Goal: Information Seeking & Learning: Compare options

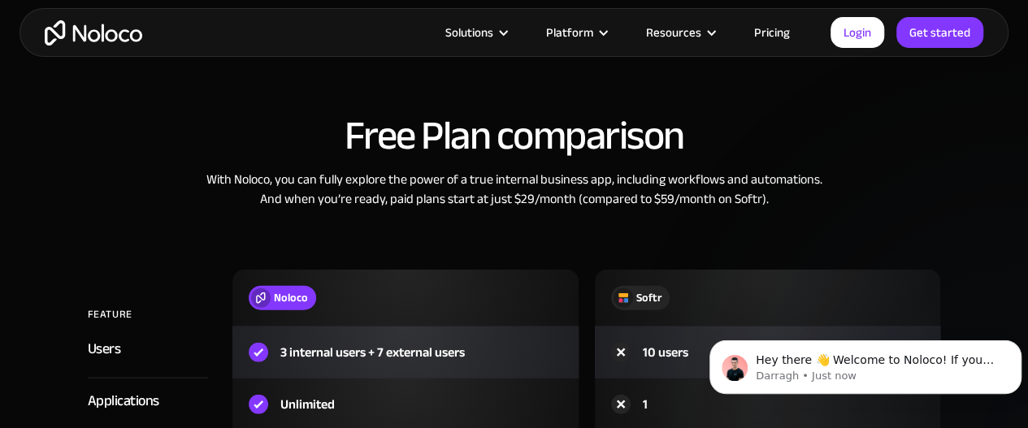
scroll to position [1659, 0]
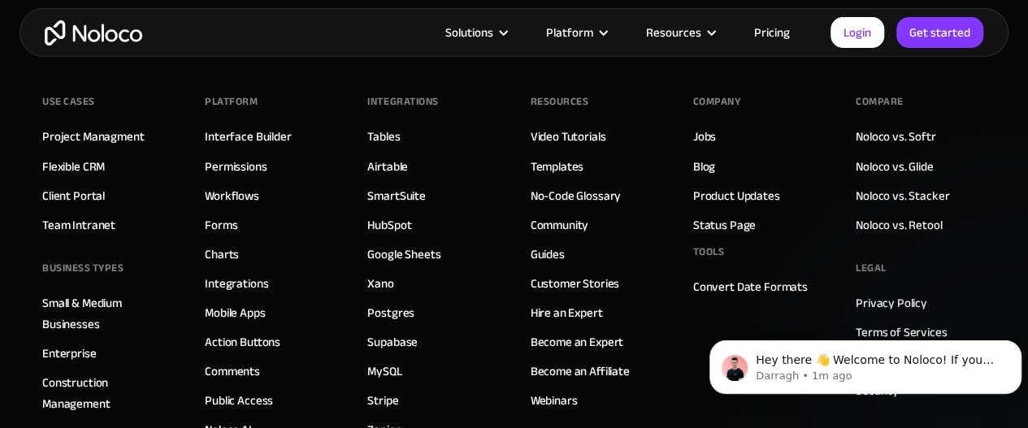
scroll to position [4468, 0]
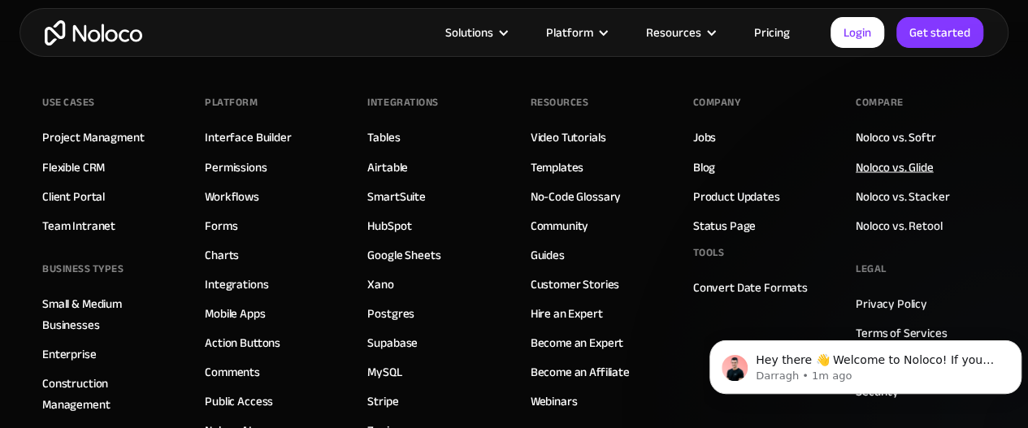
click at [904, 156] on link "Noloco vs. Glide" at bounding box center [895, 166] width 78 height 21
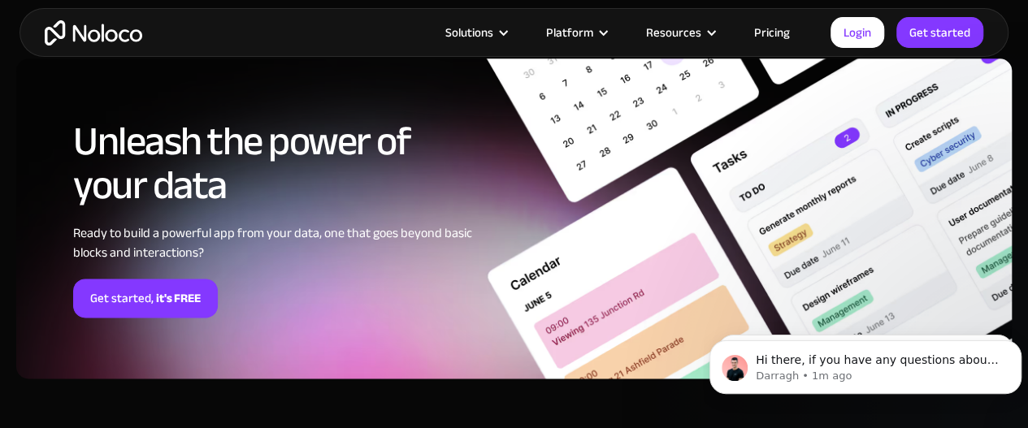
scroll to position [4071, 0]
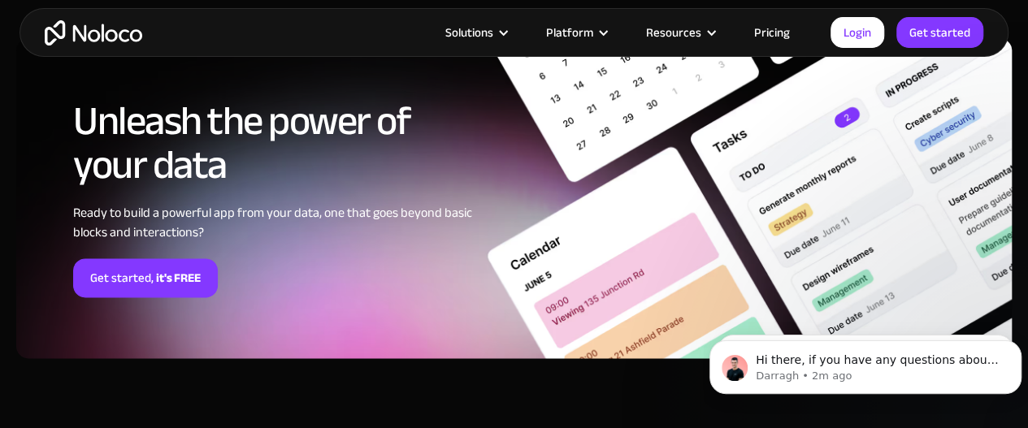
click at [777, 31] on link "Pricing" at bounding box center [772, 32] width 76 height 21
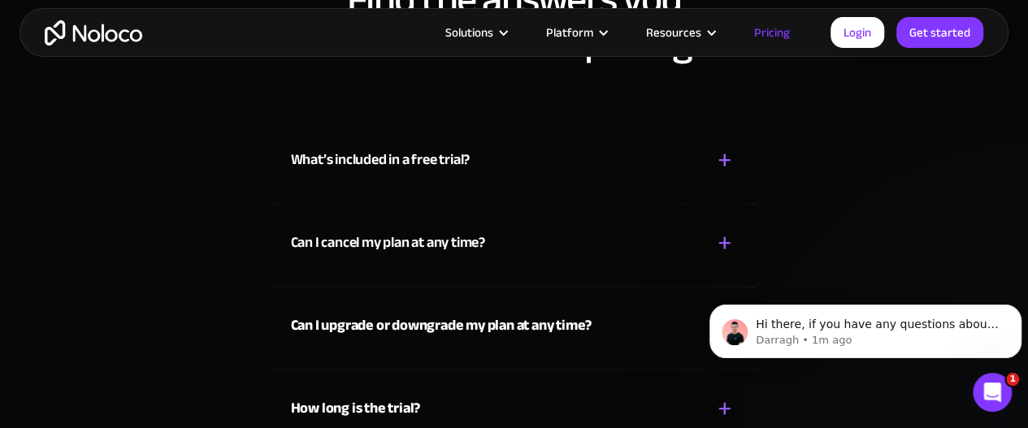
scroll to position [7143, 0]
click at [725, 154] on div "+" at bounding box center [725, 160] width 15 height 28
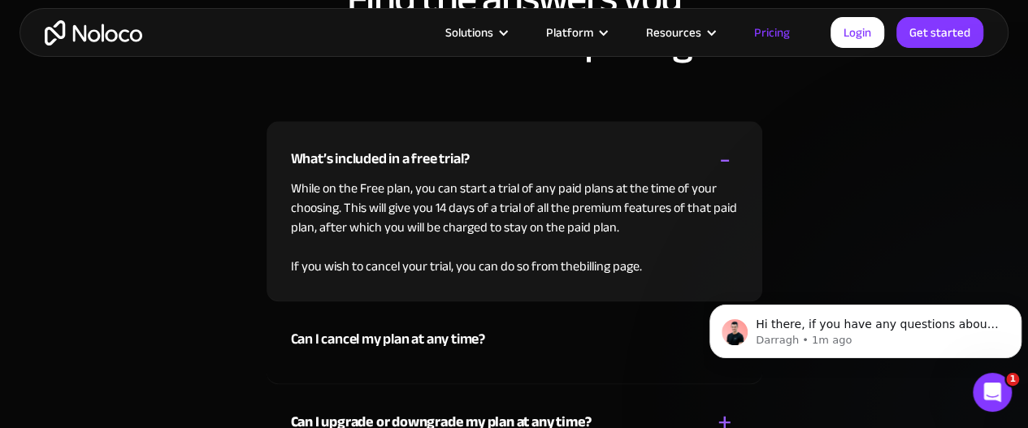
click at [721, 159] on div "-" at bounding box center [724, 160] width 11 height 28
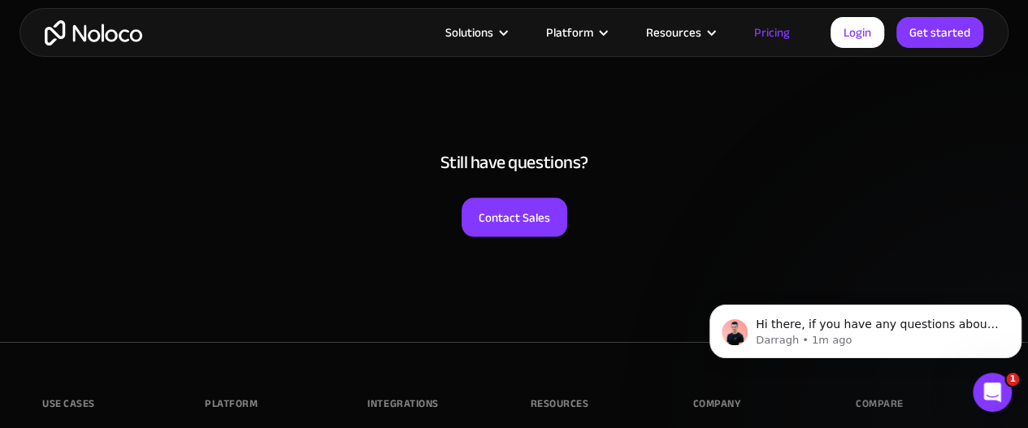
scroll to position [7604, 0]
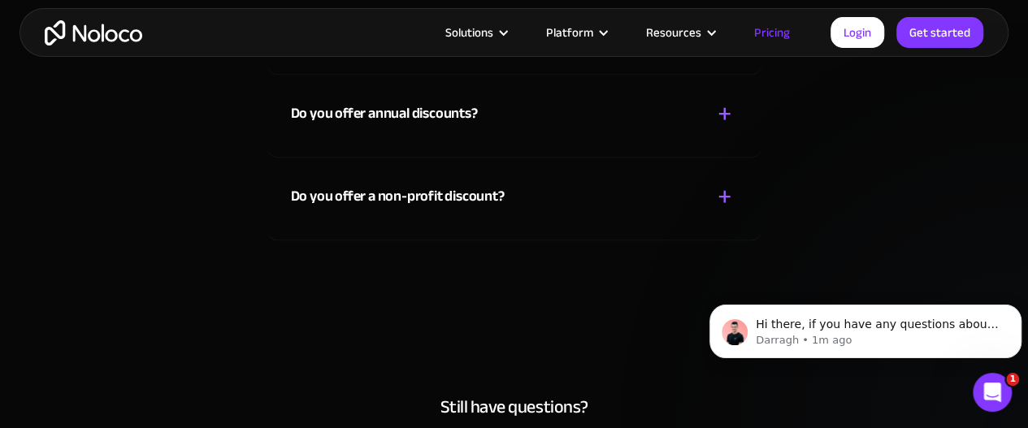
click at [722, 183] on div "+" at bounding box center [725, 196] width 15 height 28
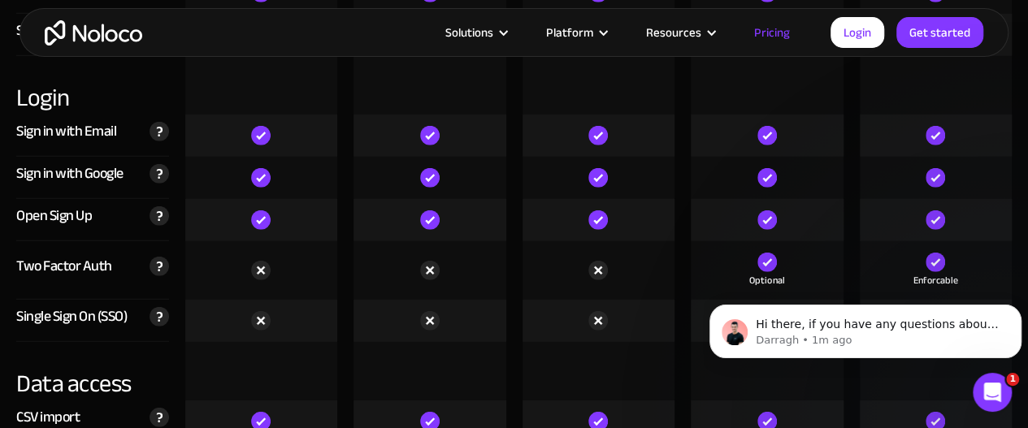
scroll to position [5292, 0]
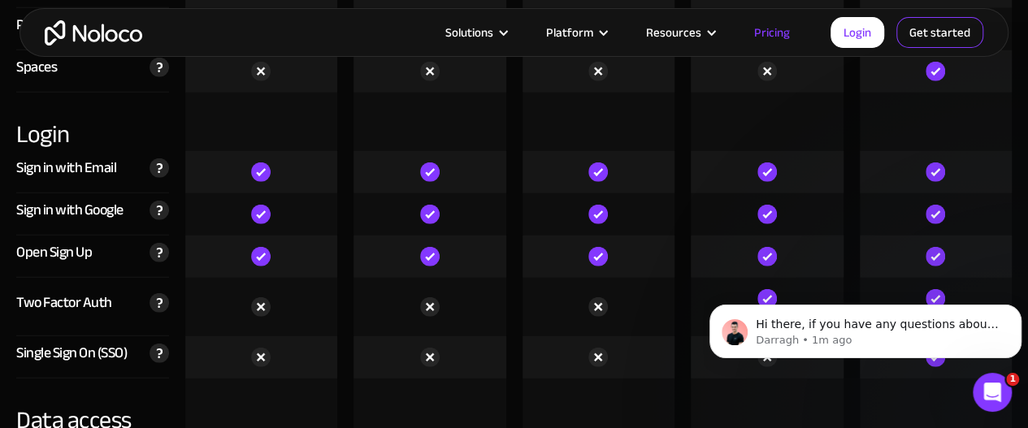
click at [958, 28] on link "Get started" at bounding box center [940, 32] width 87 height 31
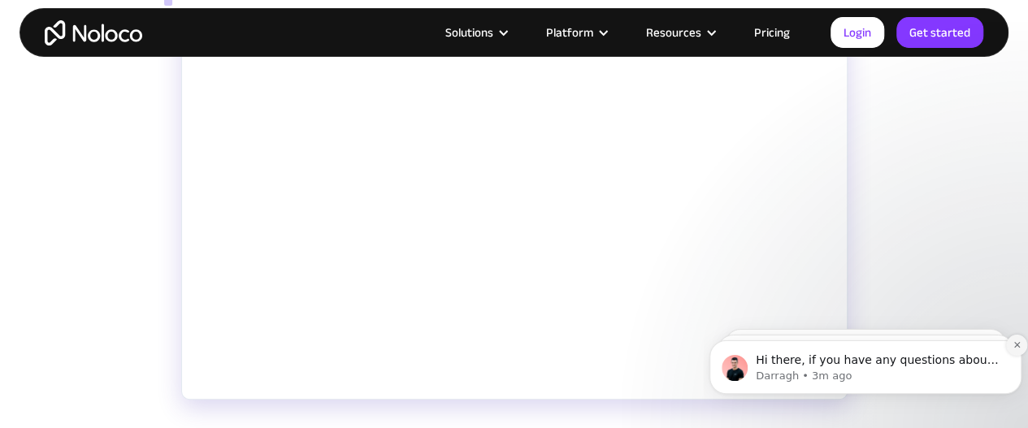
click at [1014, 341] on icon "Dismiss notification" at bounding box center [1017, 345] width 9 height 9
click at [1017, 346] on icon "Dismiss notification" at bounding box center [1017, 345] width 6 height 6
click at [1015, 340] on button "Dismiss notification" at bounding box center [1016, 345] width 21 height 21
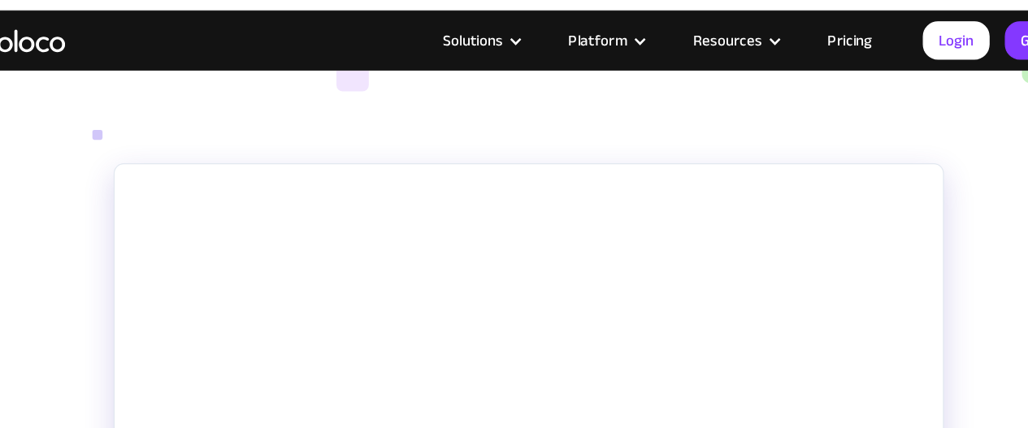
scroll to position [225, 0]
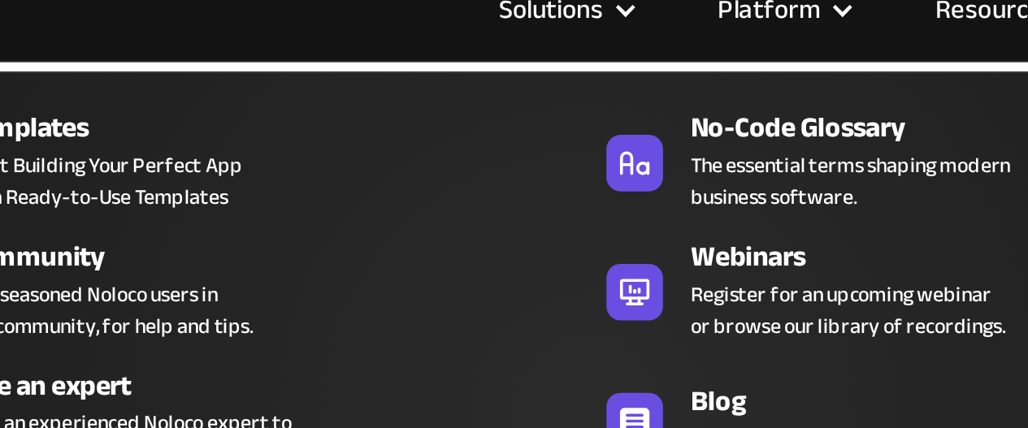
scroll to position [320, 0]
